Goal: Entertainment & Leisure: Browse casually

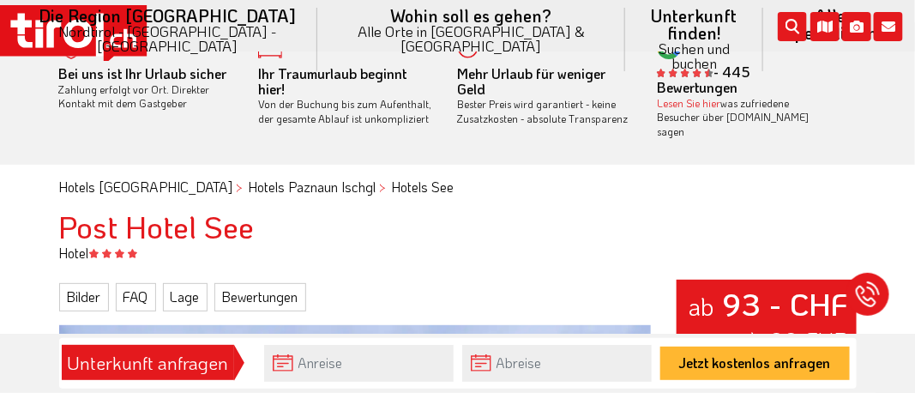
click at [898, 363] on html ".st0{fill:#FFFFFF}.st1{fill:#E31017} Die Region [GEOGRAPHIC_DATA] [GEOGRAPHIC_D…" at bounding box center [457, 166] width 915 height 393
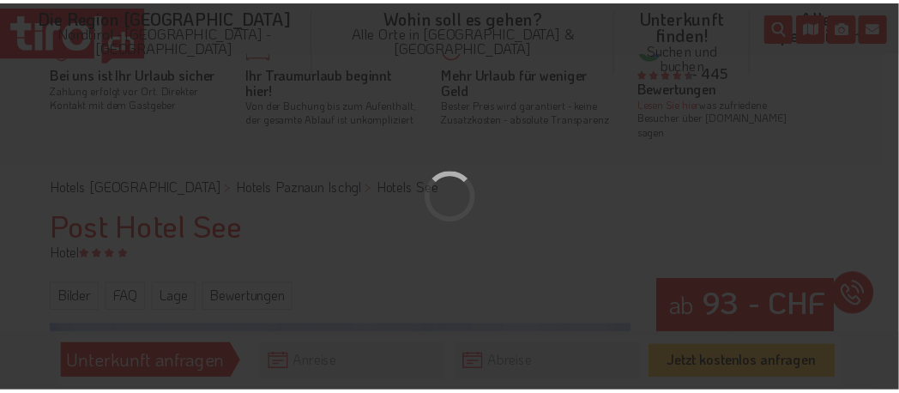
scroll to position [42, 0]
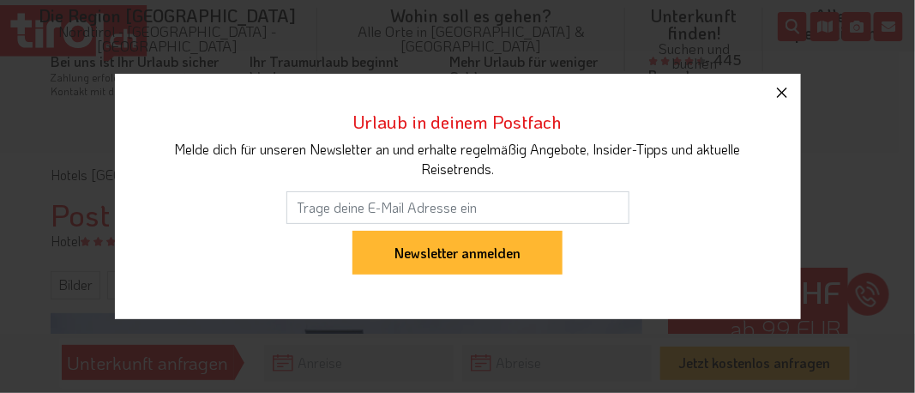
click at [781, 88] on icon "button" at bounding box center [782, 93] width 10 height 10
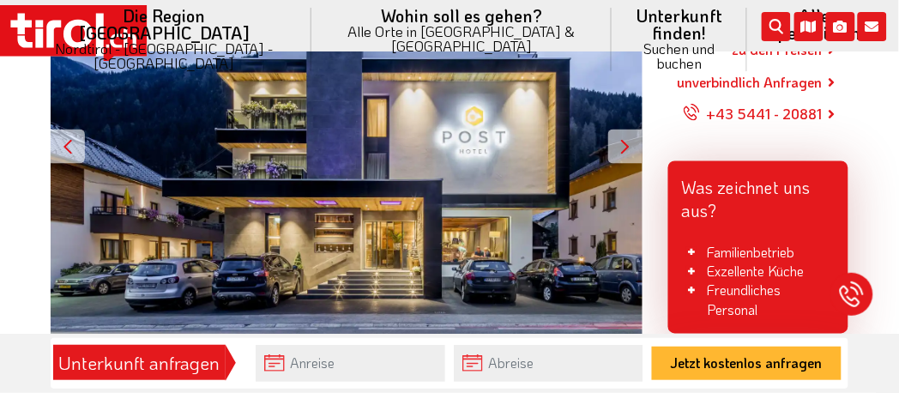
scroll to position [385, 0]
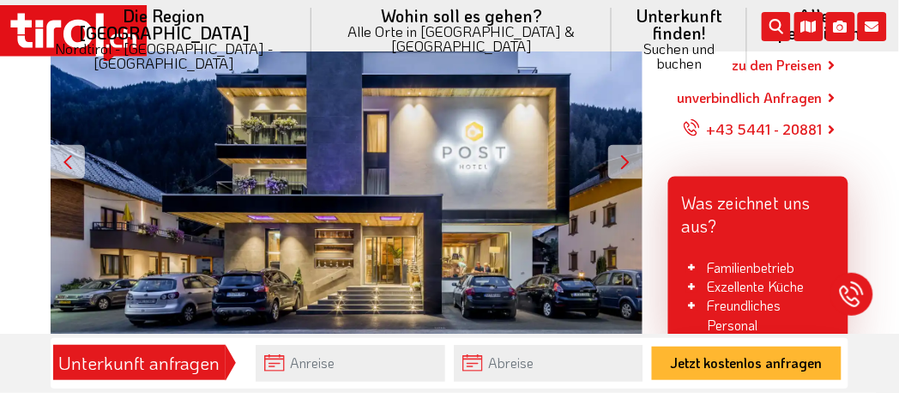
click at [625, 160] on div at bounding box center [625, 162] width 34 height 34
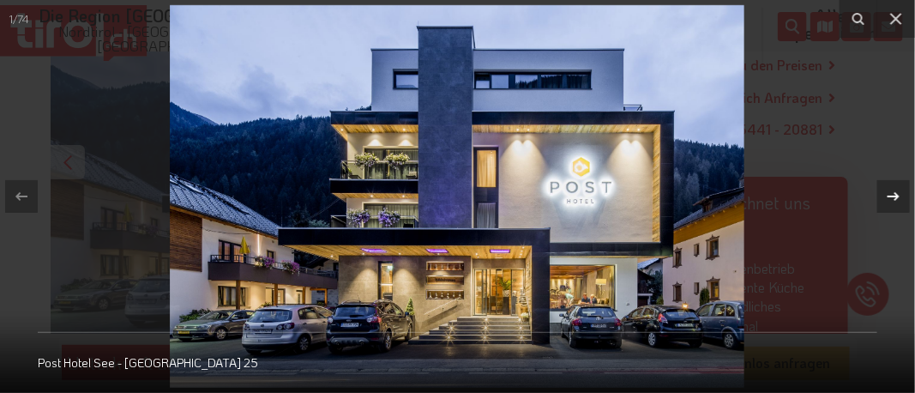
click at [891, 190] on icon at bounding box center [894, 196] width 21 height 21
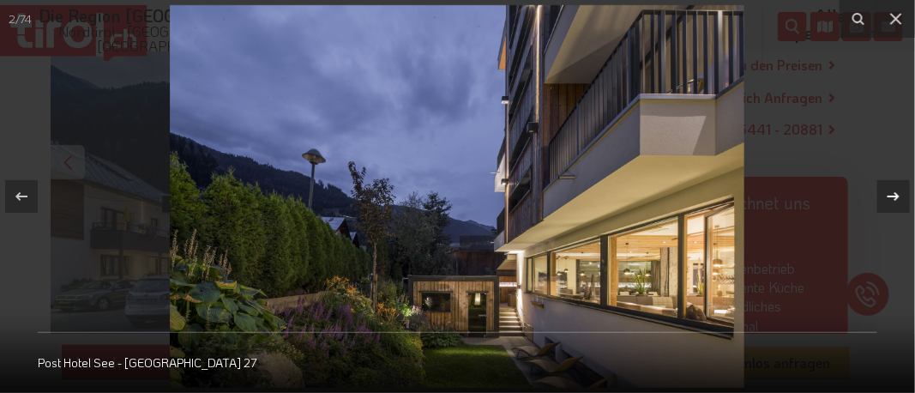
click at [891, 190] on icon at bounding box center [894, 196] width 21 height 21
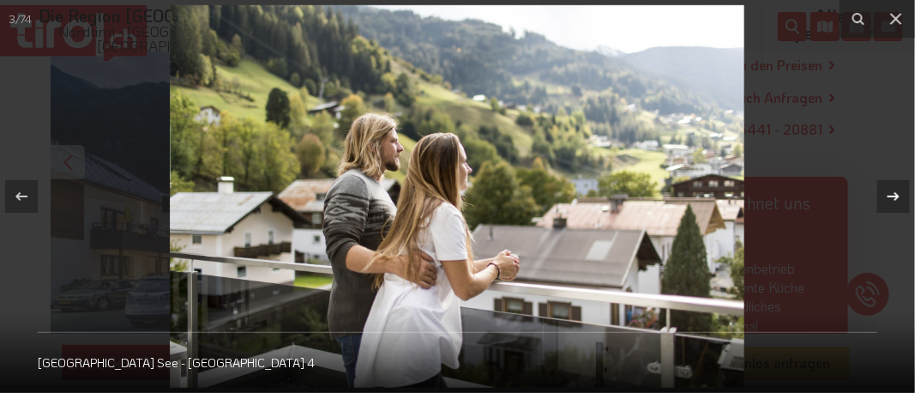
click at [891, 190] on div "3 / 74 Post Hotel See - [GEOGRAPHIC_DATA] 4" at bounding box center [457, 196] width 915 height 393
click at [895, 196] on icon at bounding box center [894, 196] width 12 height 9
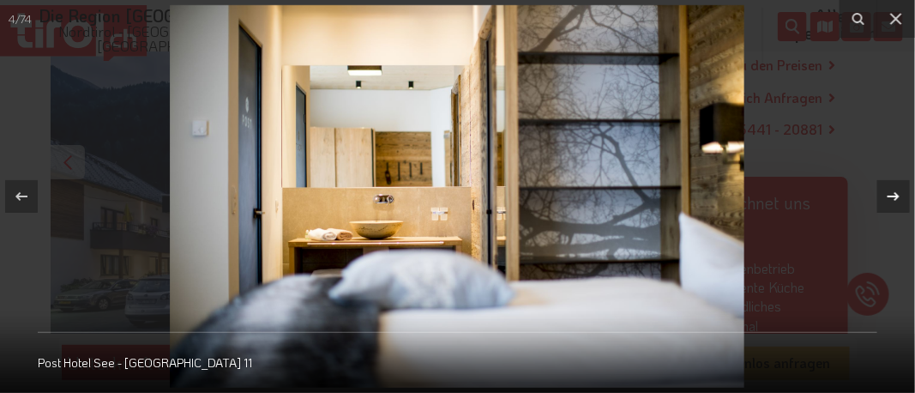
click at [895, 196] on div "4 / 74 Post Hotel See - [GEOGRAPHIC_DATA] 11" at bounding box center [457, 196] width 915 height 393
click at [895, 196] on icon at bounding box center [894, 196] width 12 height 9
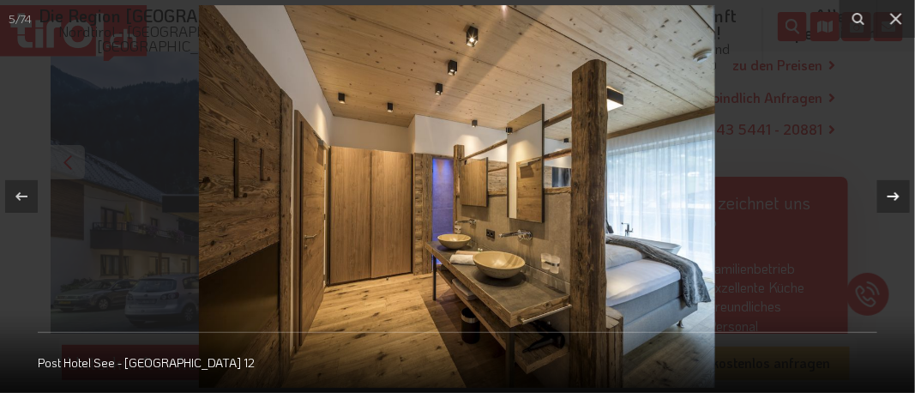
click at [893, 194] on icon at bounding box center [894, 196] width 21 height 21
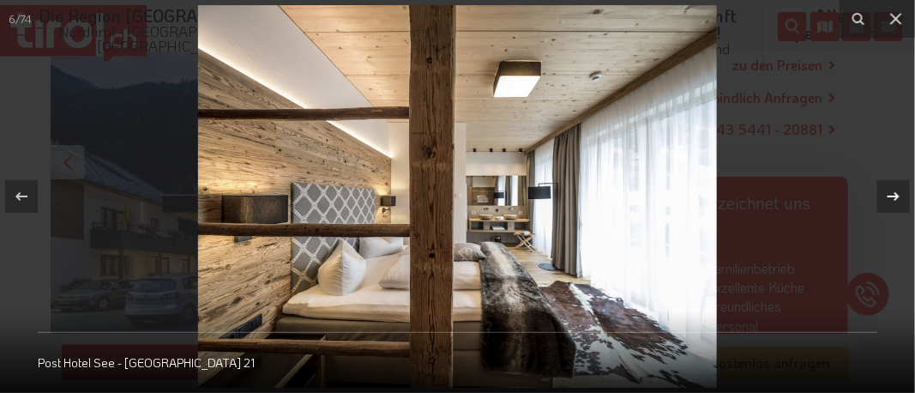
click at [893, 194] on div "6 / 74 [GEOGRAPHIC_DATA] See - [GEOGRAPHIC_DATA] 21" at bounding box center [457, 196] width 915 height 393
click at [893, 194] on icon at bounding box center [894, 196] width 21 height 21
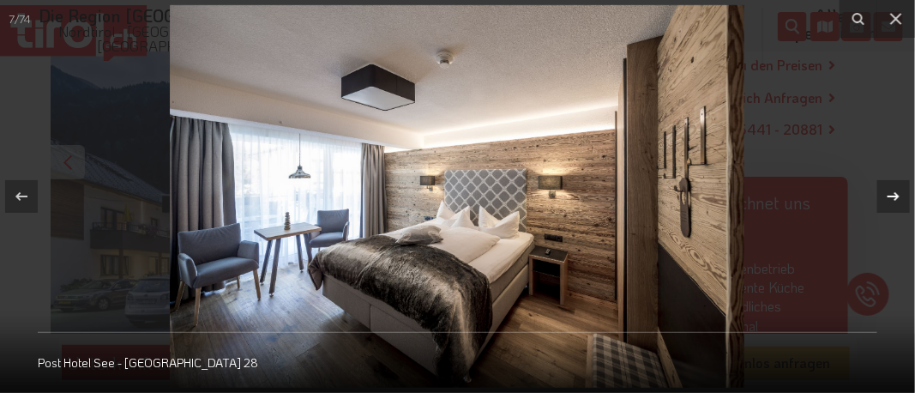
click at [893, 194] on icon at bounding box center [894, 196] width 21 height 21
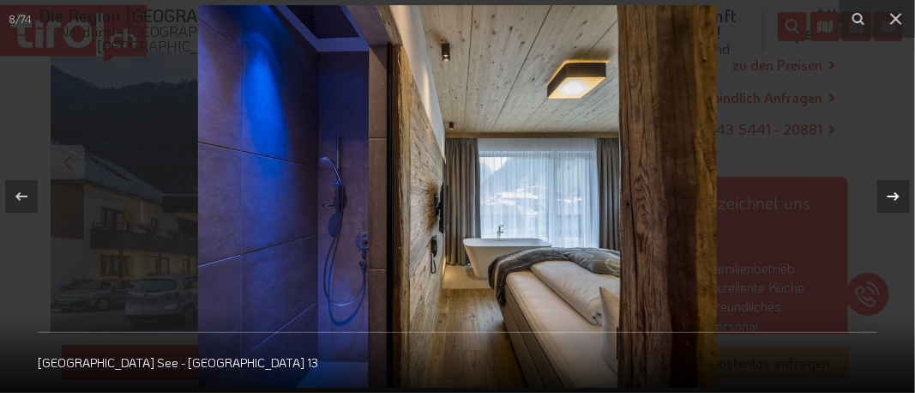
click at [893, 196] on icon at bounding box center [894, 196] width 21 height 21
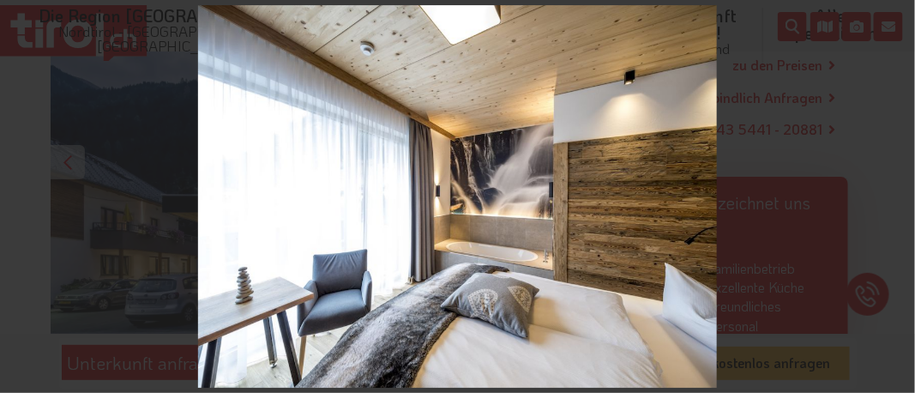
click at [893, 196] on div "9 / 74 [GEOGRAPHIC_DATA] See - [GEOGRAPHIC_DATA] 14" at bounding box center [457, 196] width 915 height 393
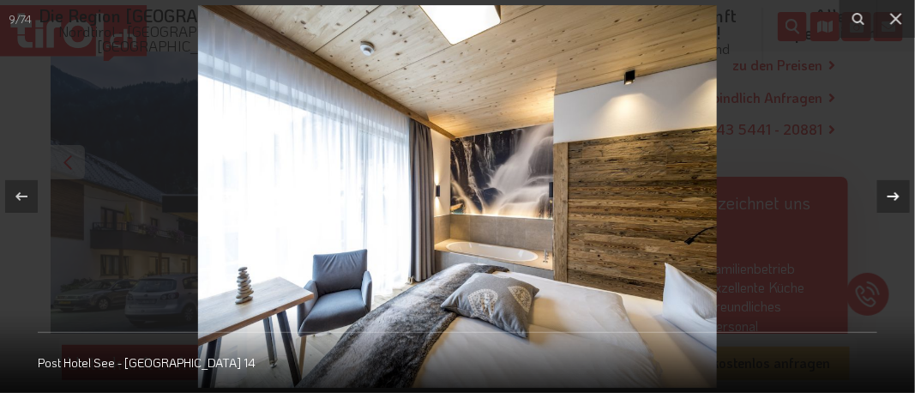
click at [893, 196] on icon at bounding box center [894, 196] width 21 height 21
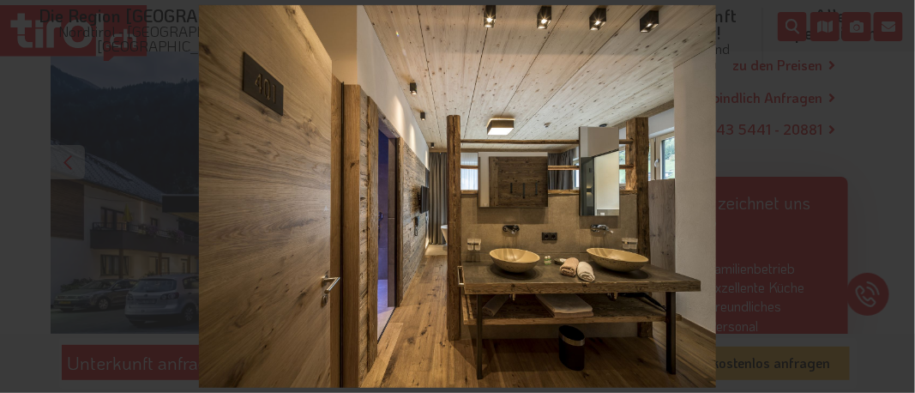
click at [893, 196] on div "10 / 74 [GEOGRAPHIC_DATA] See - [GEOGRAPHIC_DATA] 20" at bounding box center [457, 196] width 915 height 393
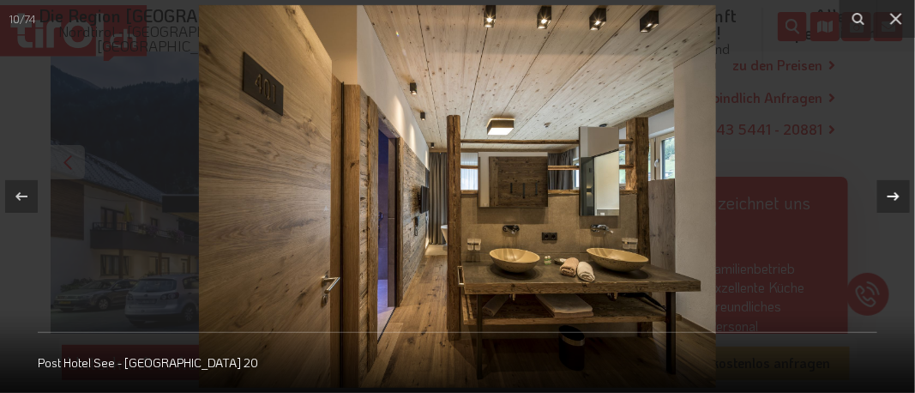
click at [893, 196] on icon at bounding box center [894, 196] width 21 height 21
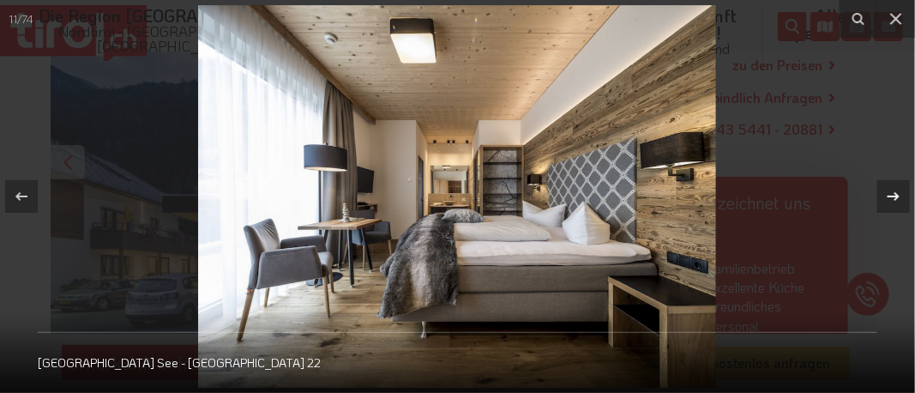
click at [893, 196] on icon at bounding box center [894, 196] width 21 height 21
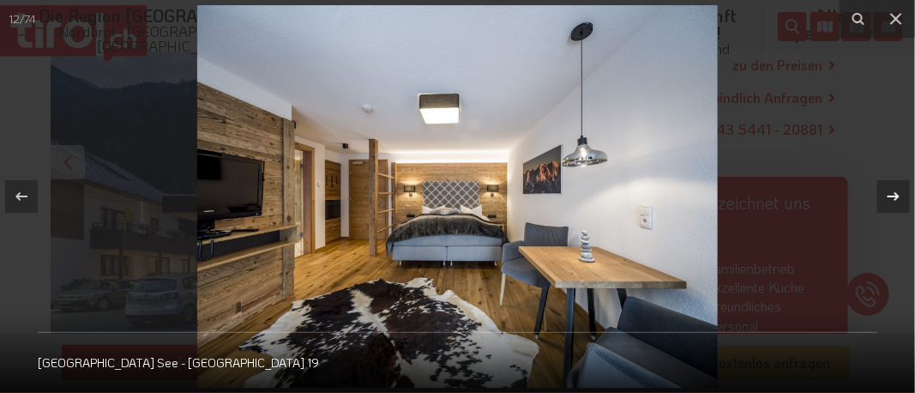
click at [893, 196] on icon at bounding box center [894, 196] width 21 height 21
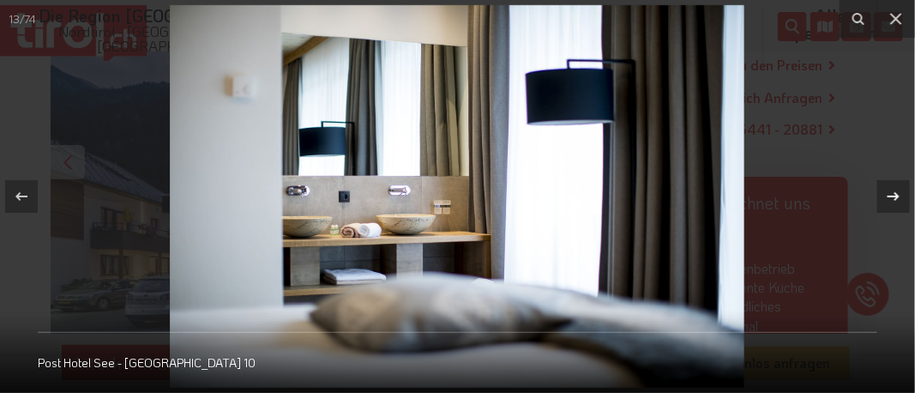
click at [893, 196] on icon at bounding box center [894, 196] width 21 height 21
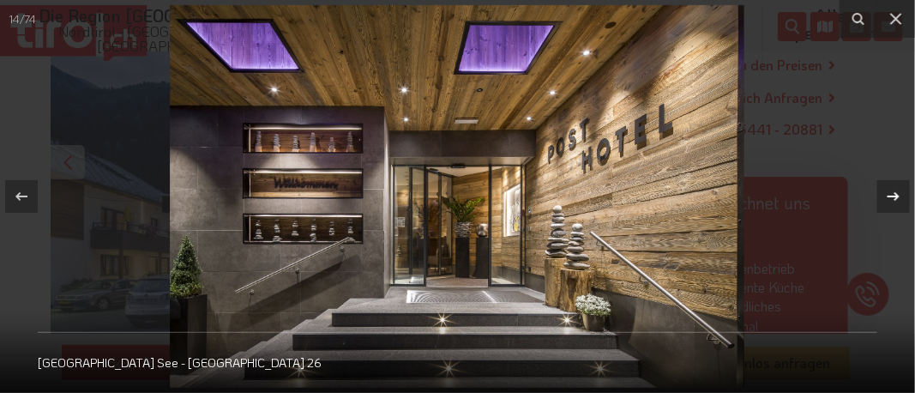
click at [897, 197] on icon at bounding box center [894, 196] width 12 height 9
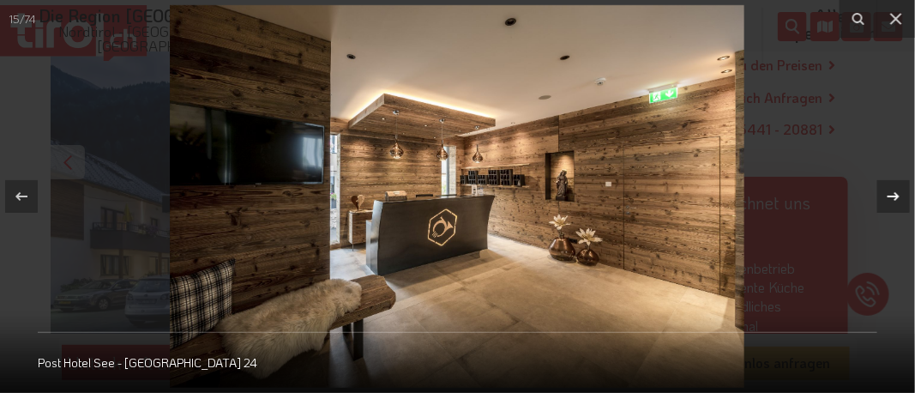
click at [897, 197] on icon at bounding box center [894, 196] width 12 height 9
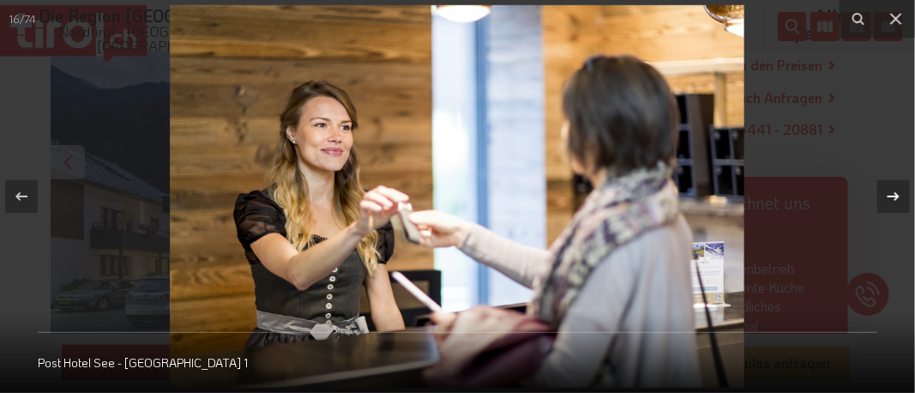
click at [897, 197] on icon at bounding box center [894, 196] width 12 height 9
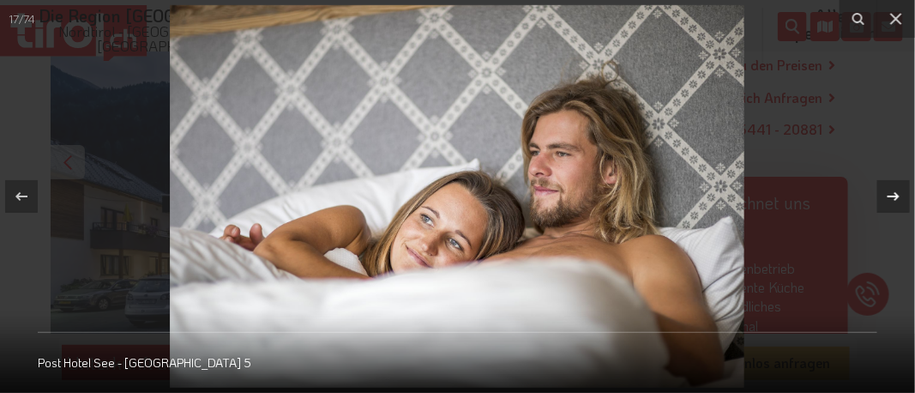
click at [897, 197] on icon at bounding box center [894, 196] width 12 height 9
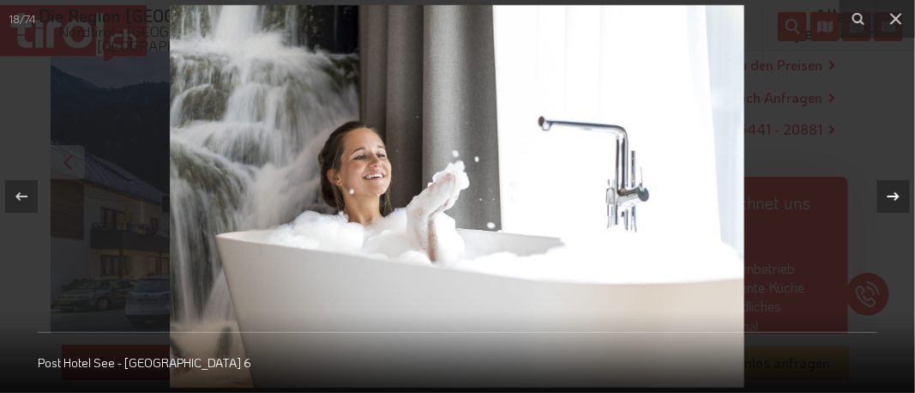
click at [897, 197] on icon at bounding box center [894, 196] width 12 height 9
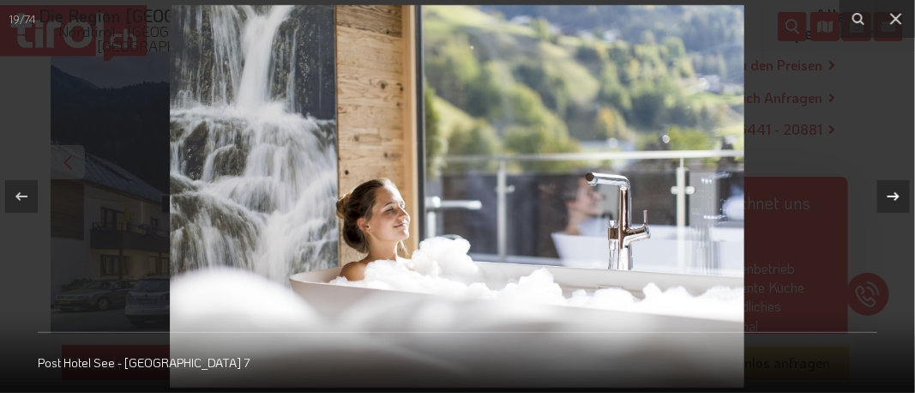
click at [897, 197] on div "19 / 74 [GEOGRAPHIC_DATA] See - [GEOGRAPHIC_DATA] 7" at bounding box center [457, 196] width 915 height 393
click at [897, 197] on icon at bounding box center [894, 196] width 12 height 9
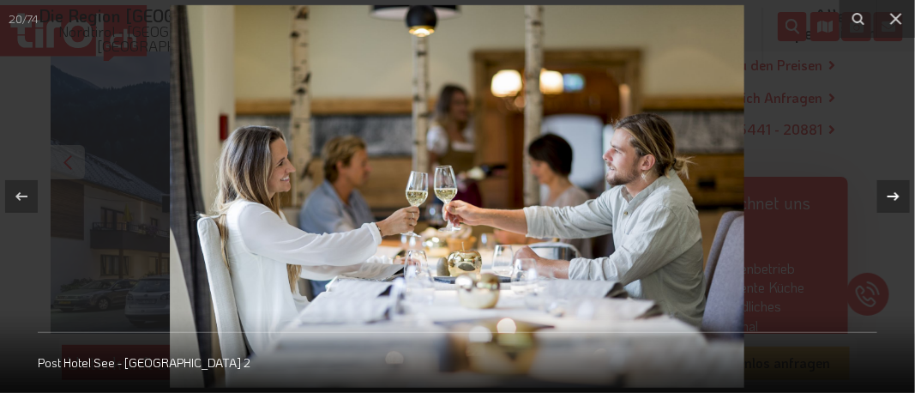
click at [897, 197] on icon at bounding box center [894, 196] width 12 height 9
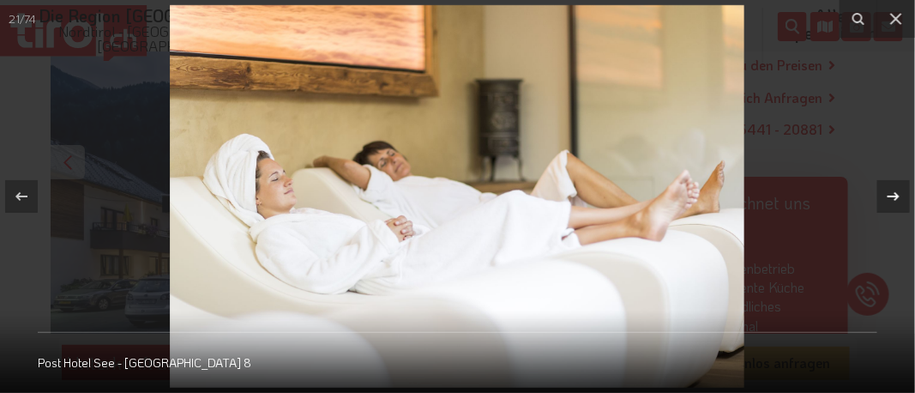
click at [897, 197] on icon at bounding box center [894, 196] width 12 height 9
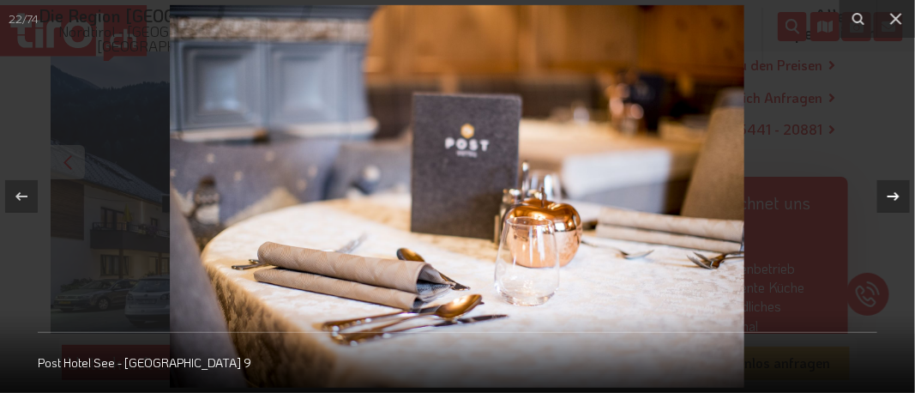
click at [897, 197] on icon at bounding box center [894, 196] width 12 height 9
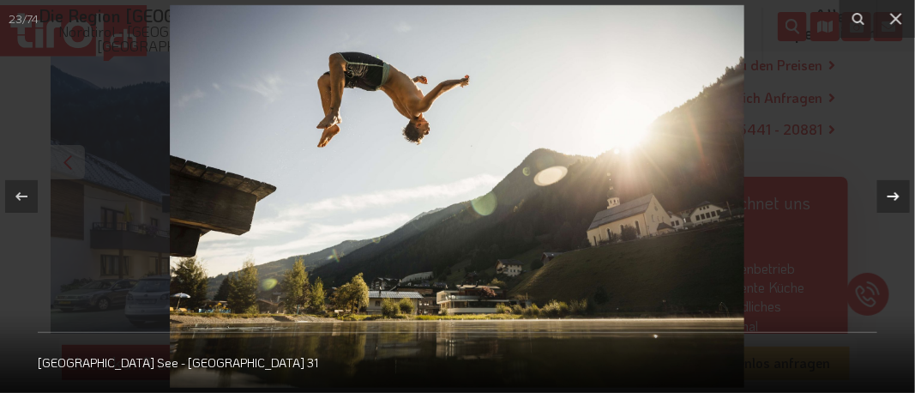
click at [897, 197] on icon at bounding box center [894, 196] width 12 height 9
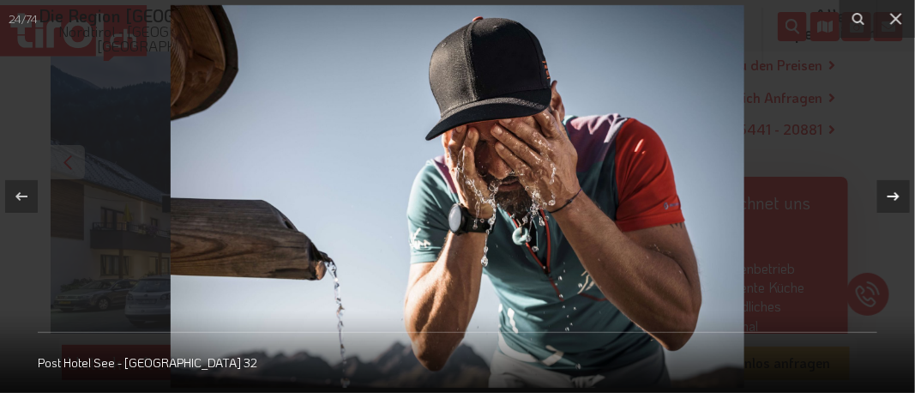
click at [897, 197] on icon at bounding box center [894, 196] width 12 height 9
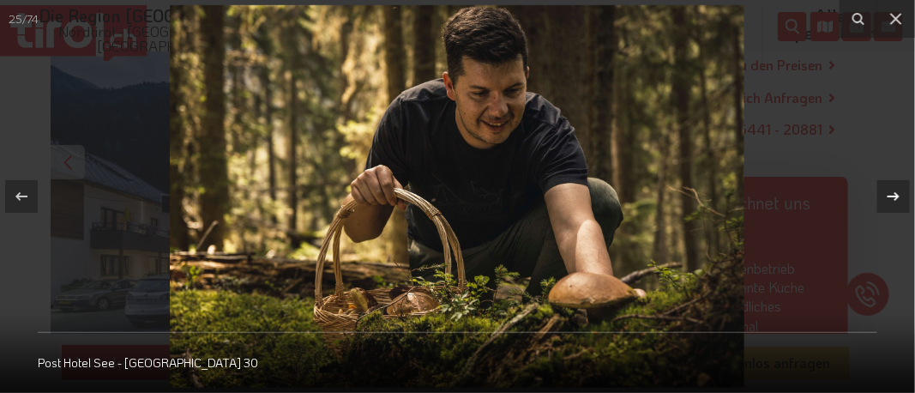
click at [892, 190] on icon at bounding box center [894, 196] width 21 height 21
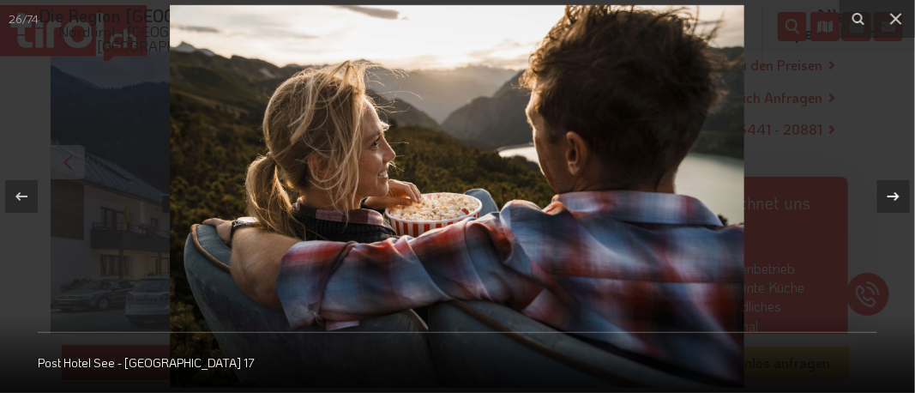
click at [892, 190] on icon at bounding box center [894, 196] width 21 height 21
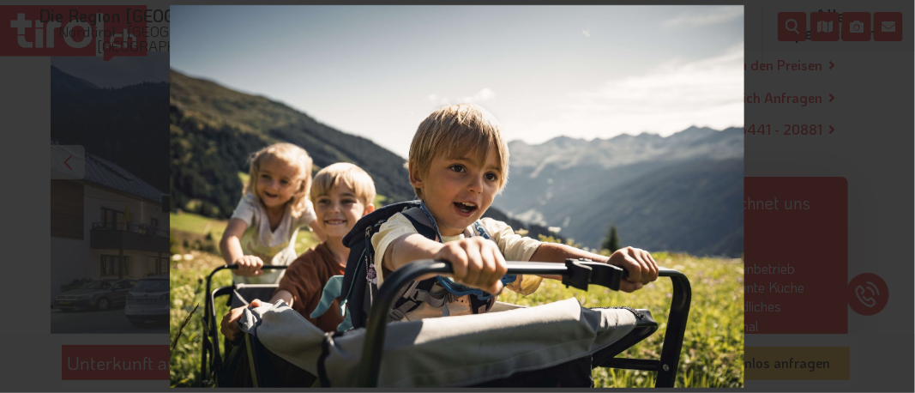
click at [892, 190] on div "27 / 74 [GEOGRAPHIC_DATA] See - [GEOGRAPHIC_DATA] 23" at bounding box center [457, 196] width 915 height 393
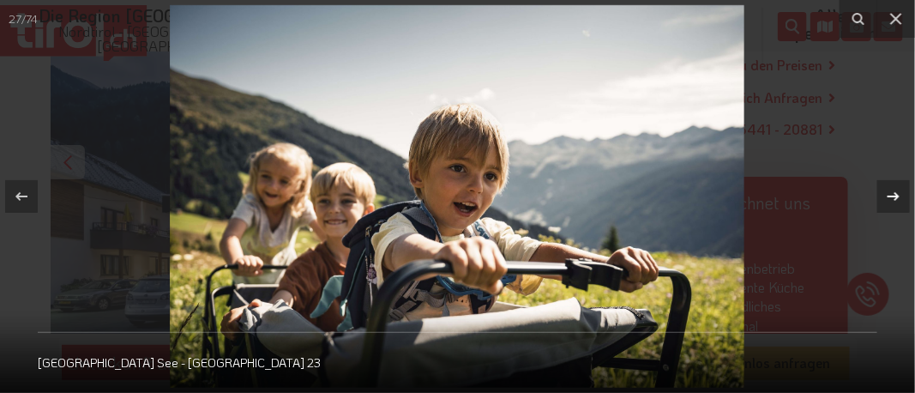
click at [889, 191] on icon at bounding box center [894, 196] width 21 height 21
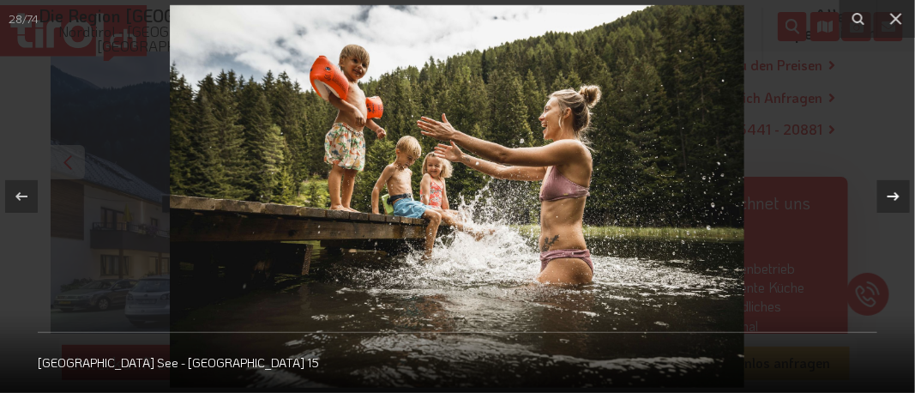
click at [889, 191] on icon at bounding box center [894, 196] width 21 height 21
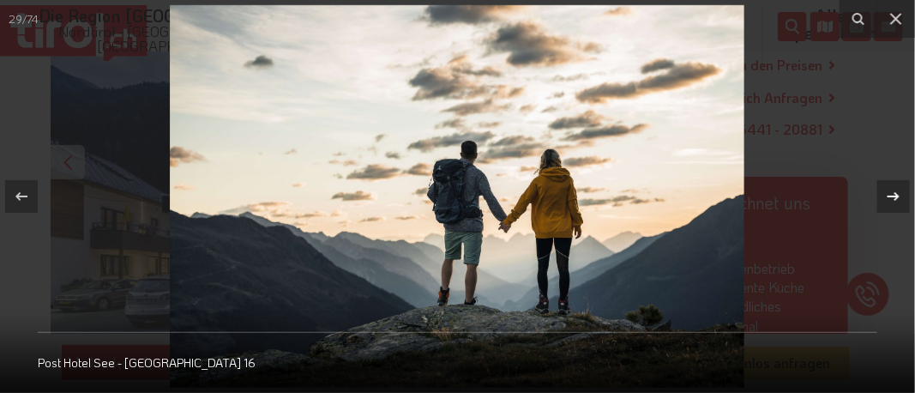
click at [889, 191] on icon at bounding box center [894, 196] width 21 height 21
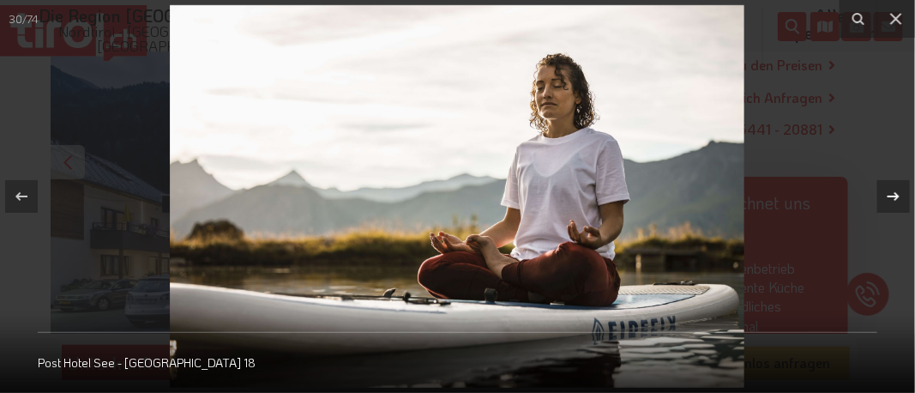
click at [889, 191] on icon at bounding box center [894, 196] width 21 height 21
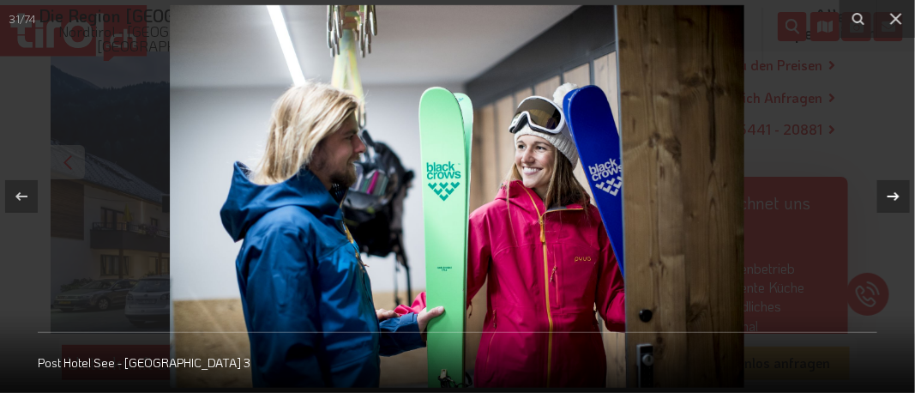
click at [889, 191] on icon at bounding box center [894, 196] width 21 height 21
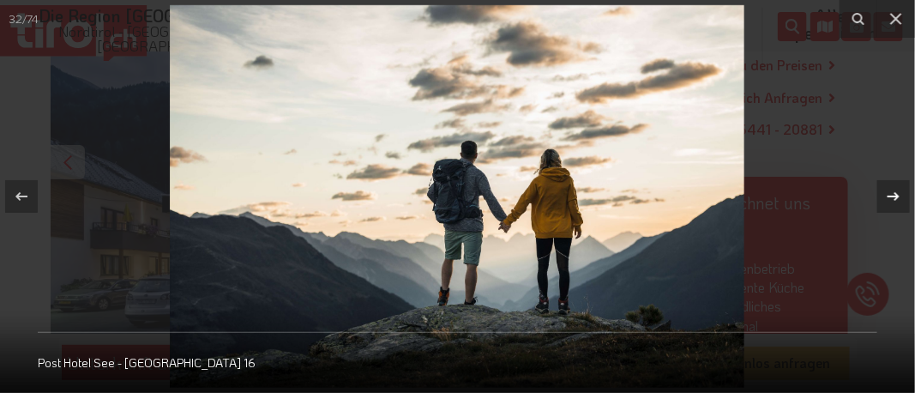
click at [889, 191] on icon at bounding box center [894, 196] width 21 height 21
